Goal: Task Accomplishment & Management: Complete application form

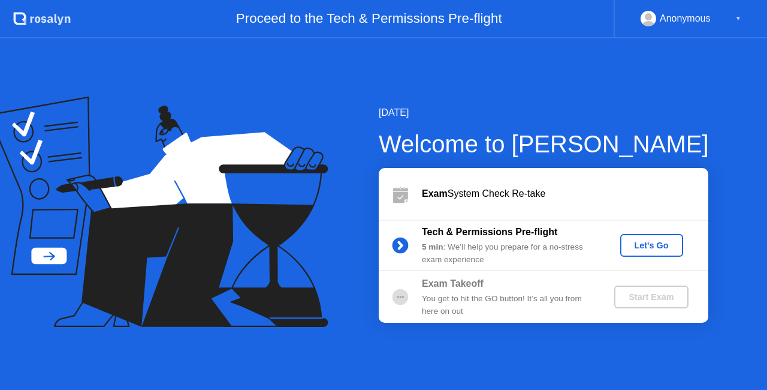
click at [655, 246] on div "Let's Go" at bounding box center [651, 245] width 53 height 10
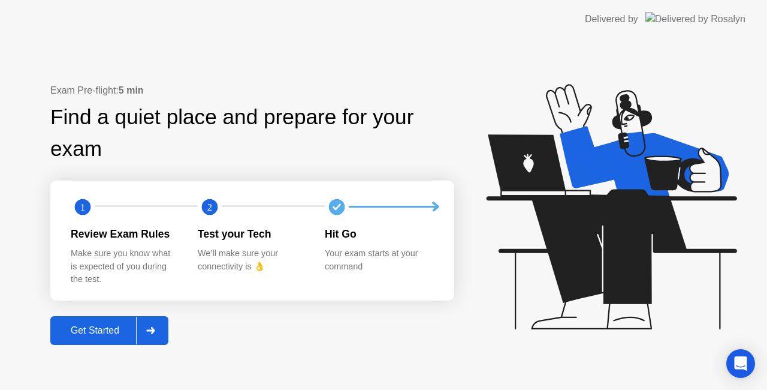
click at [113, 334] on div "Get Started" at bounding box center [95, 330] width 82 height 11
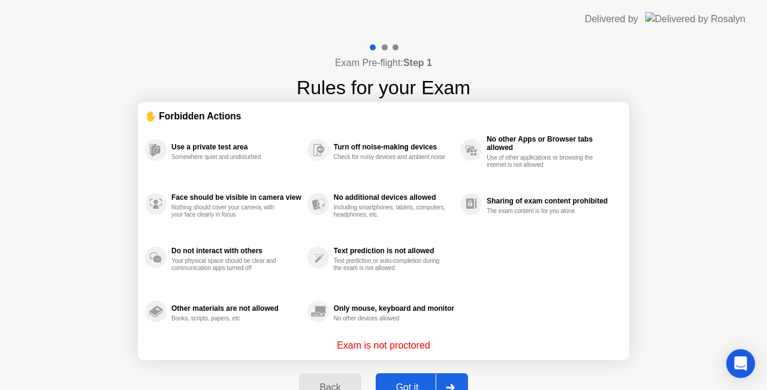
click at [409, 382] on div "Got it" at bounding box center [407, 387] width 56 height 11
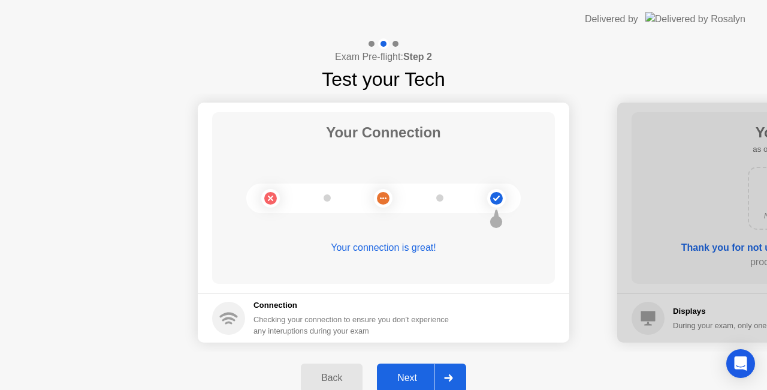
click at [409, 373] on div "Next" at bounding box center [407, 377] width 53 height 11
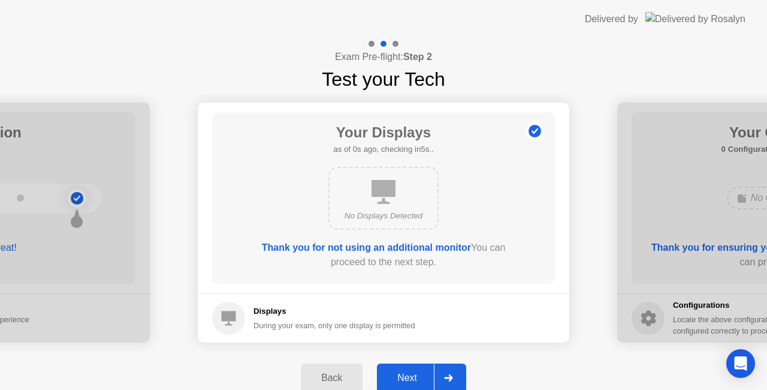
click at [409, 373] on div "Next" at bounding box center [407, 377] width 53 height 11
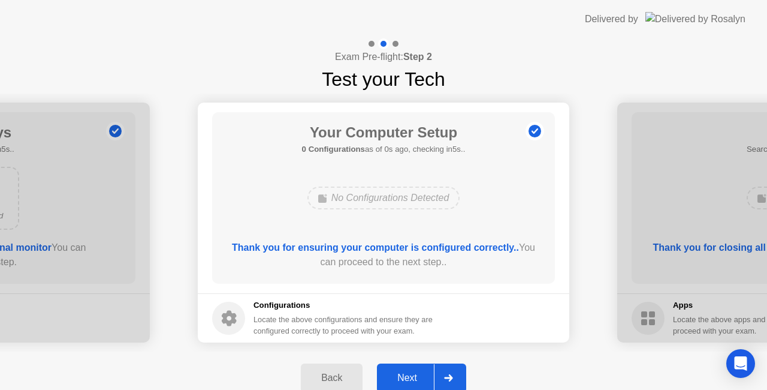
click at [409, 373] on div "Next" at bounding box center [407, 377] width 53 height 11
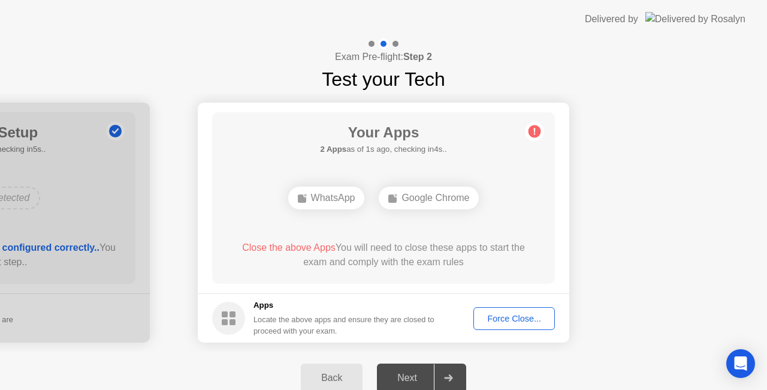
click at [499, 314] on div "Force Close..." at bounding box center [514, 319] width 73 height 10
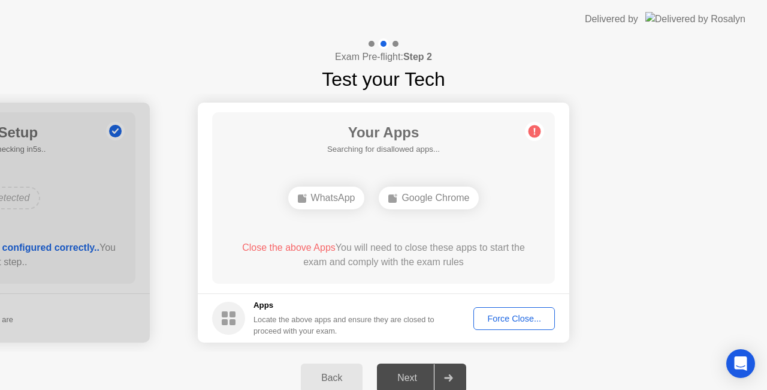
click at [492, 318] on div "Force Close..." at bounding box center [514, 319] width 73 height 10
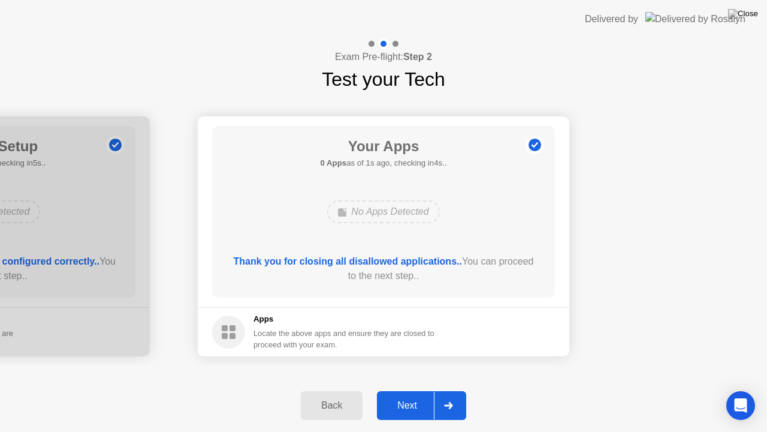
click at [405, 389] on div "Next" at bounding box center [407, 405] width 53 height 11
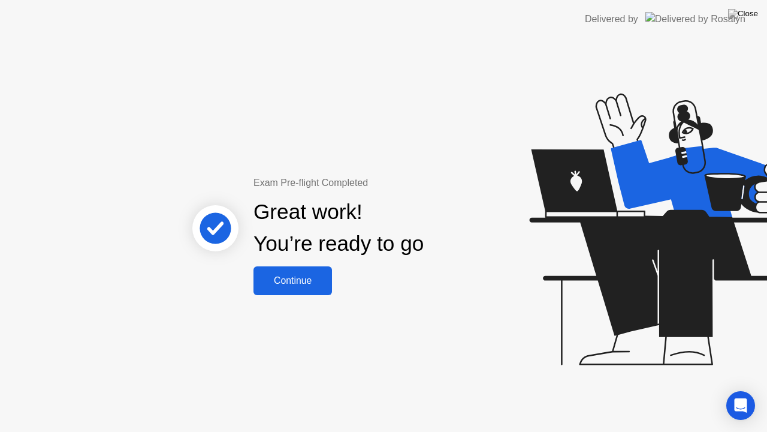
click at [279, 275] on div "Continue" at bounding box center [292, 280] width 71 height 11
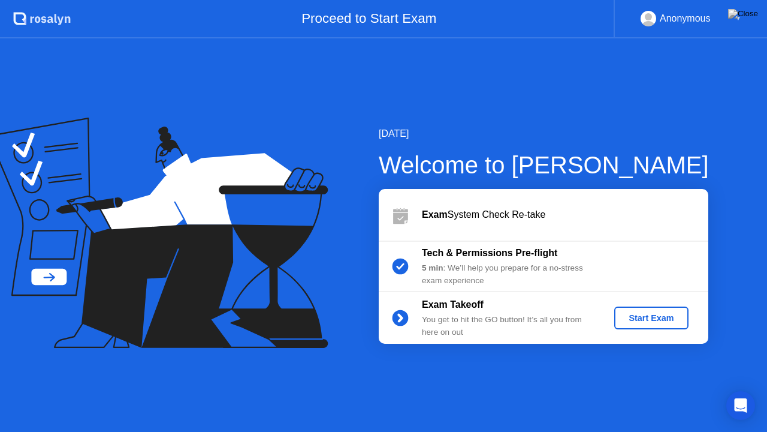
click at [640, 321] on div "Start Exam" at bounding box center [651, 318] width 64 height 10
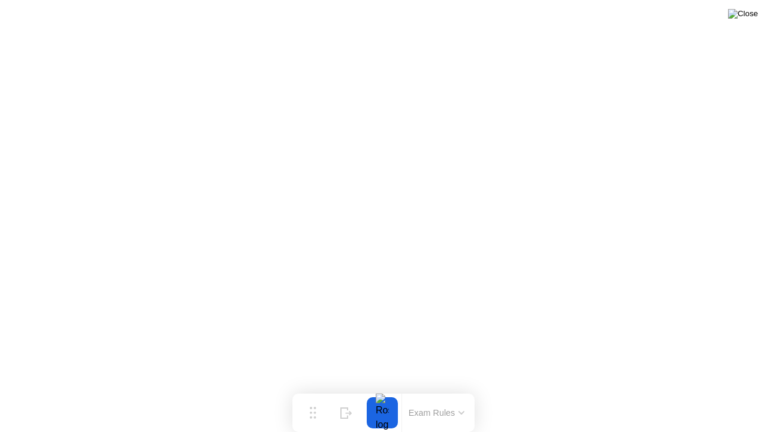
click at [752, 19] on img at bounding box center [743, 14] width 30 height 10
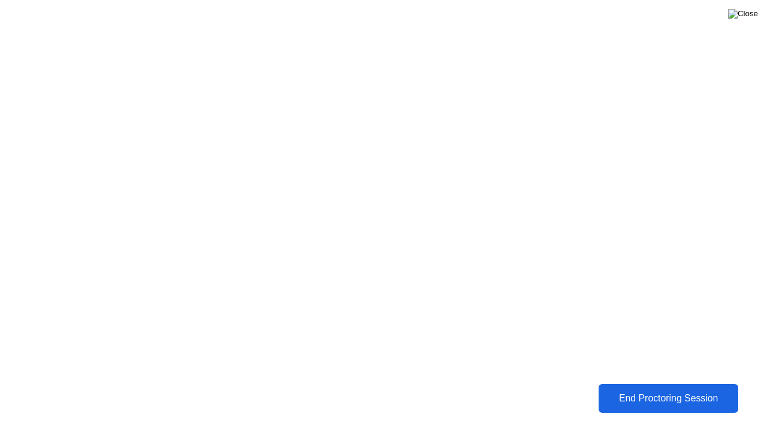
click at [751, 13] on img at bounding box center [743, 14] width 30 height 10
click at [662, 389] on div "End Proctoring Session" at bounding box center [669, 398] width 138 height 11
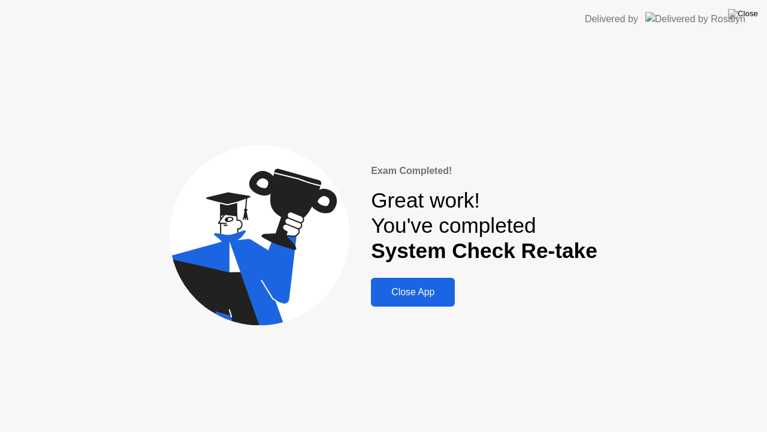
click at [408, 305] on button "Close App" at bounding box center [413, 292] width 84 height 29
